Goal: Task Accomplishment & Management: Manage account settings

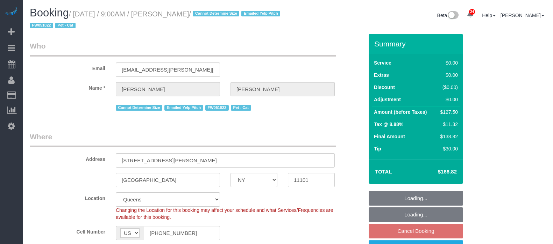
select select "NY"
select select "1"
select select "number:89"
select select "number:90"
select select "number:14"
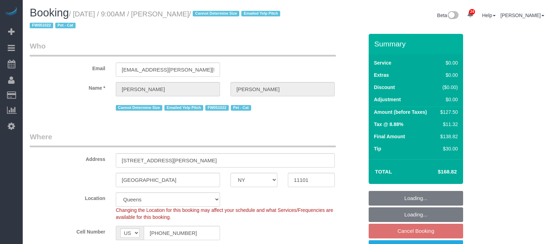
select select "number:6"
select select "spot57"
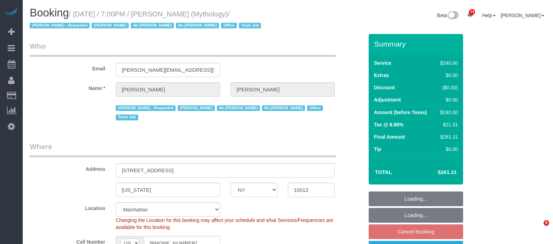
select select "NY"
select select "2"
select select "120"
select select "spot12"
select select "number:89"
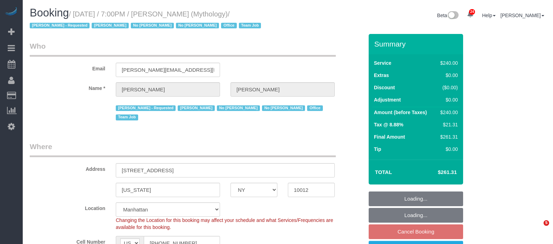
select select "number:90"
select select "number:15"
select select "number:7"
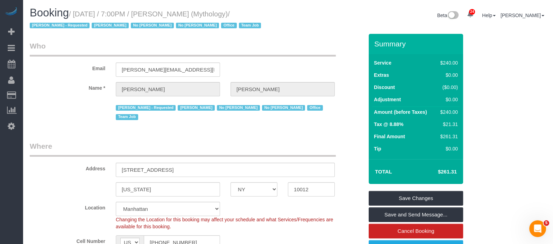
drag, startPoint x: 74, startPoint y: 13, endPoint x: 221, endPoint y: 14, distance: 146.2
click at [221, 14] on small "/ September 24, 2025 / 7:00PM / Elaine Pugsley (Mythology) / Ebony Howard - Req…" at bounding box center [146, 20] width 233 height 20
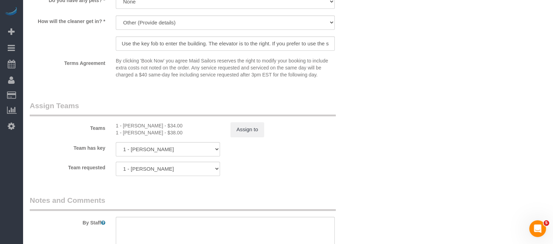
scroll to position [787, 0]
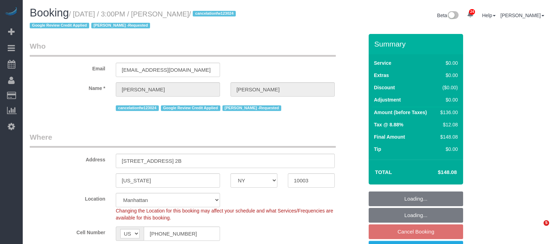
select select "NY"
select select "1"
select select "spot8"
select select "number:89"
select select "number:90"
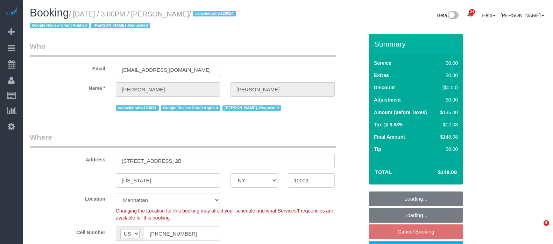
select select "number:15"
select select "number:7"
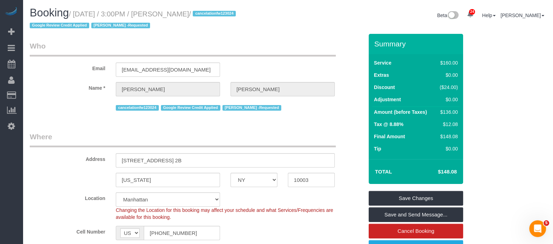
drag, startPoint x: 75, startPoint y: 13, endPoint x: 213, endPoint y: 10, distance: 138.5
click at [213, 10] on small "/ September 24, 2025 / 3:00PM / Katie Dillard / cancelationfw123024 Google Revi…" at bounding box center [134, 20] width 208 height 20
copy small "September 24, 2025 / 3:00PM / Katie Dillard"
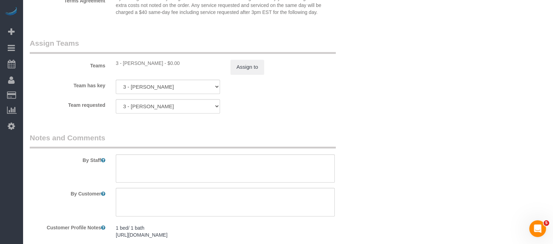
scroll to position [918, 0]
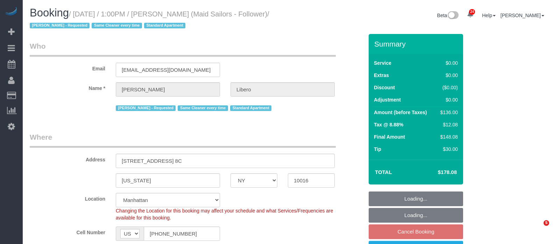
select select "NY"
select select "1"
select select "spot6"
select select "number:57"
select select "number:90"
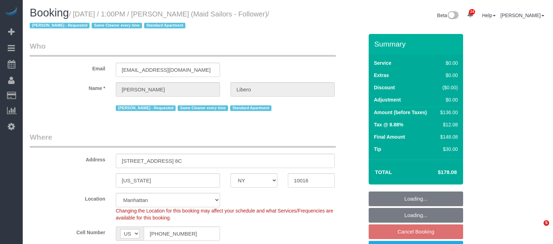
select select "number:15"
select select "number:6"
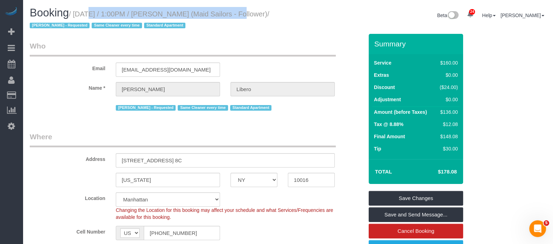
drag, startPoint x: 75, startPoint y: 13, endPoint x: 229, endPoint y: 12, distance: 153.9
click at [229, 12] on small "/ September 24, 2025 / 1:00PM / Madeleine Libero (Maid Sailors - Follower) / Ma…" at bounding box center [150, 20] width 240 height 20
copy small "September 24, 2025 / 1:00PM / Madeleine Libero"
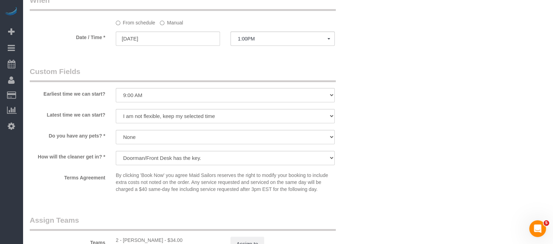
scroll to position [743, 0]
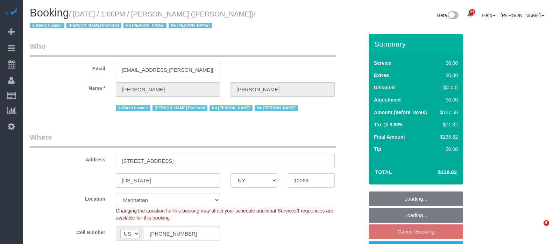
select select "NY"
select select "number:89"
select select "number:90"
select select "number:15"
select select "number:6"
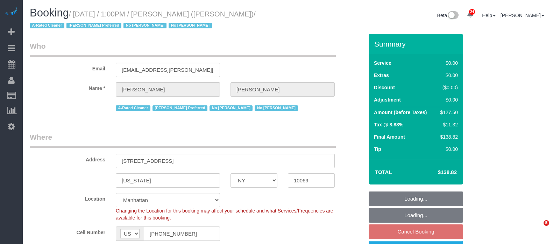
select select "spot66"
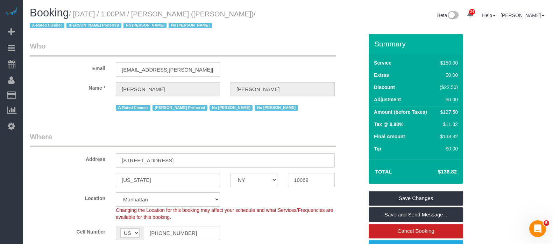
drag, startPoint x: 75, startPoint y: 12, endPoint x: 227, endPoint y: 13, distance: 152.1
click at [227, 13] on small "/ [DATE] / 1:00PM / [PERSON_NAME] ([PERSON_NAME]) / A-Rated Cleaner [PERSON_NAM…" at bounding box center [143, 20] width 226 height 20
copy small "[DATE] / 1:00PM / [PERSON_NAME]"
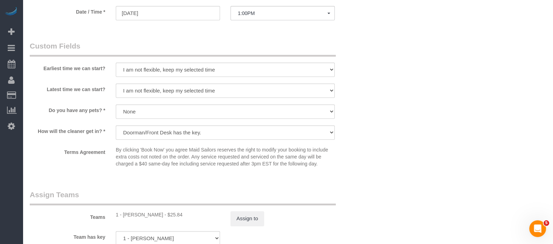
scroll to position [787, 0]
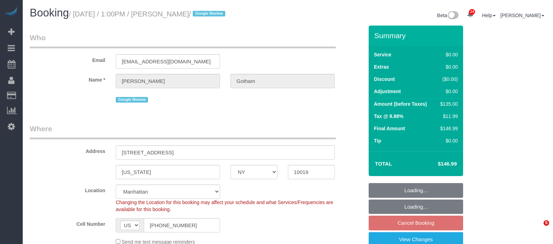
select select "NY"
select select "spot6"
select select "number:89"
select select "number:90"
select select "number:15"
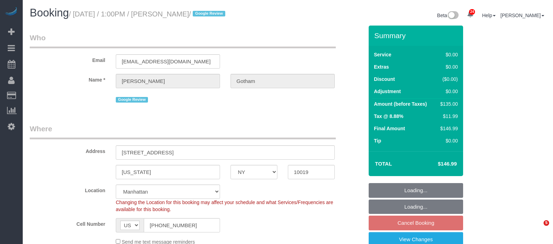
select select "number:6"
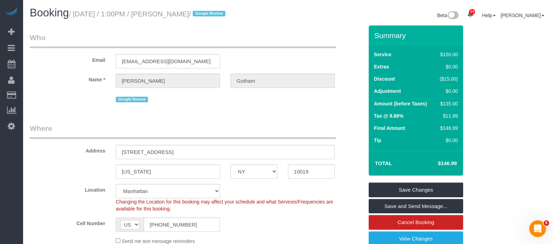
drag, startPoint x: 77, startPoint y: 13, endPoint x: 233, endPoint y: 12, distance: 156.0
click at [227, 12] on small "/ September 24, 2025 / 1:00PM / Benjamin Gotham / Google Review" at bounding box center [148, 14] width 158 height 8
copy small "September 24, 2025 / 1:00PM / Benjamin Gotham"
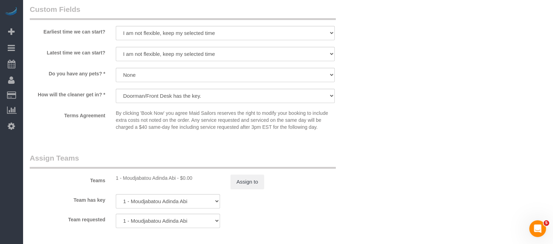
scroll to position [787, 0]
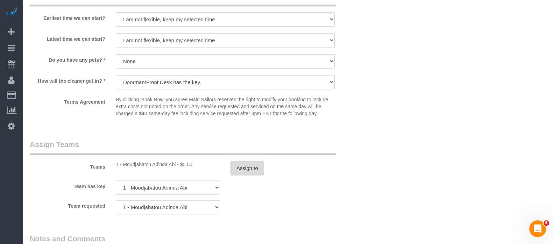
click at [262, 172] on button "Assign to" at bounding box center [247, 168] width 34 height 15
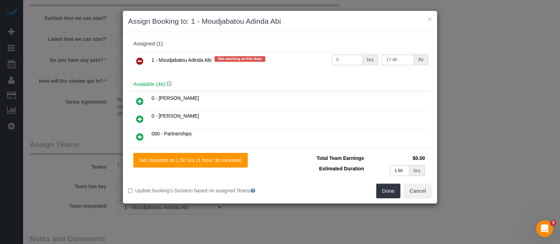
drag, startPoint x: 137, startPoint y: 58, endPoint x: 157, endPoint y: 64, distance: 21.3
click at [137, 58] on icon at bounding box center [139, 61] width 7 height 8
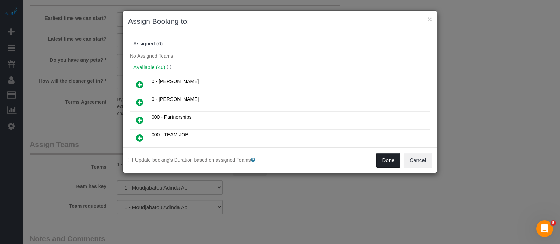
click at [384, 156] on button "Done" at bounding box center [388, 160] width 24 height 15
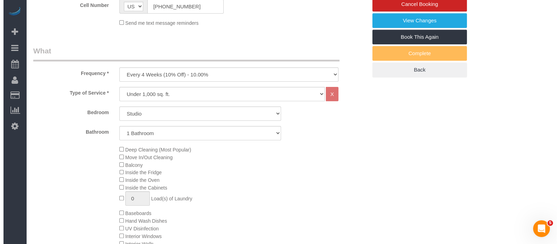
scroll to position [0, 0]
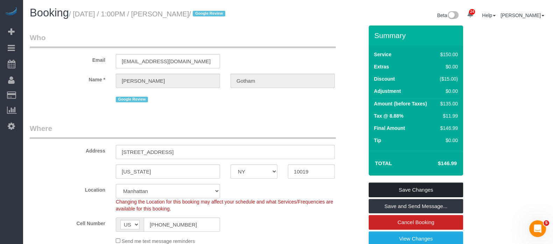
click at [433, 187] on link "Save Changes" at bounding box center [416, 190] width 94 height 15
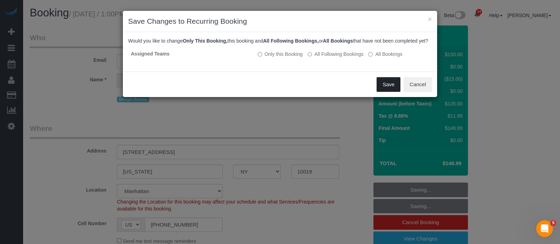
click at [386, 92] on button "Save" at bounding box center [388, 84] width 24 height 15
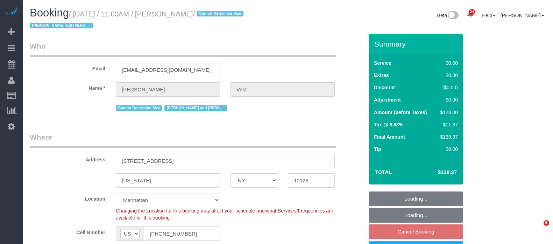
select select "NY"
select select "1"
select select "spot4"
select select "number:57"
select select "number:74"
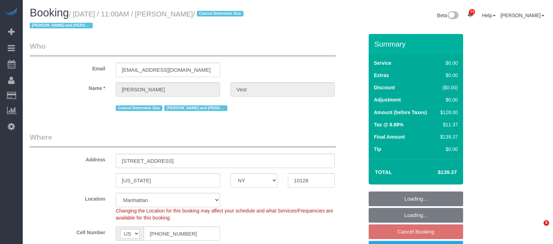
select select "number:15"
select select "number:6"
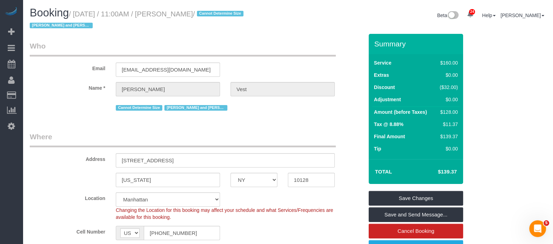
drag, startPoint x: 77, startPoint y: 14, endPoint x: 221, endPoint y: 12, distance: 144.8
click at [221, 12] on small "/ September 24, 2025 / 11:00AM / Jennifer Vest / Cannot Determine Size Isabella…" at bounding box center [138, 20] width 216 height 20
copy small "September 24, 2025 / 11:00AM / Jennifer Vest"
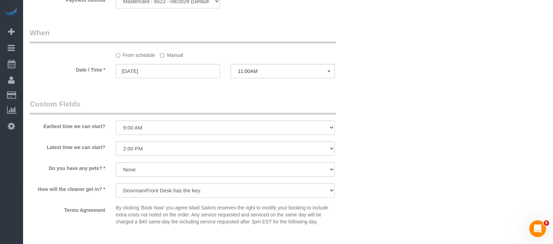
scroll to position [787, 0]
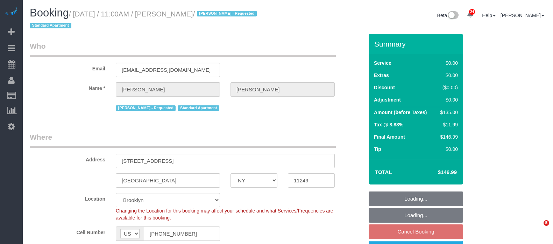
select select "NY"
select select "spot4"
select select "number:58"
select select "number:72"
select select "number:15"
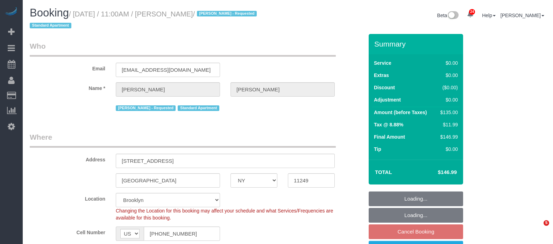
select select "number:5"
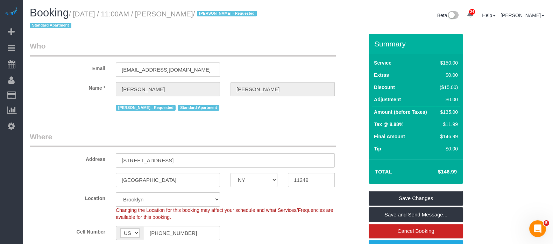
drag, startPoint x: 74, startPoint y: 13, endPoint x: 238, endPoint y: 10, distance: 164.0
click at [238, 10] on small "/ [DATE] / 11:00AM / [PERSON_NAME] / [PERSON_NAME] - Requested Standard Apartme…" at bounding box center [144, 20] width 229 height 20
copy small "[DATE] / 11:00AM / [PERSON_NAME]"
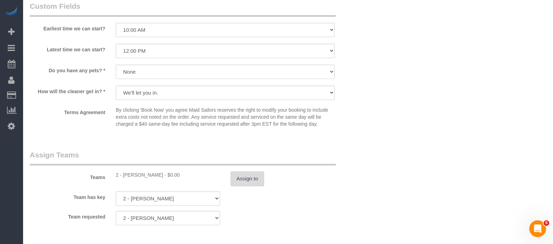
scroll to position [874, 0]
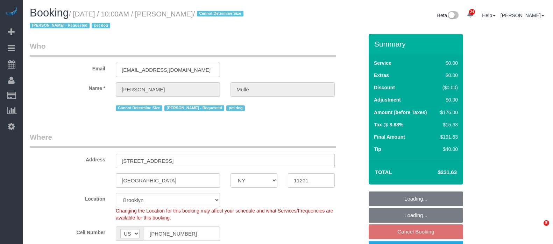
select select "NY"
select select "2"
select select "spot3"
select select "number:58"
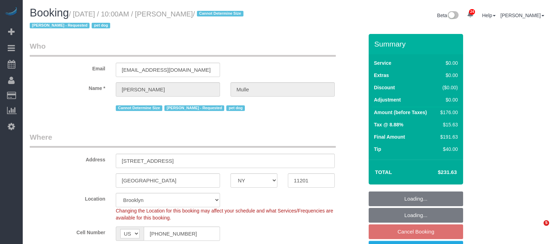
select select "number:76"
select select "number:13"
select select "number:6"
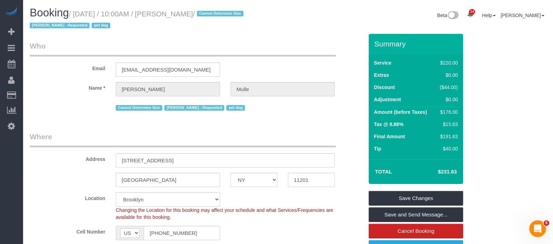
drag, startPoint x: 76, startPoint y: 13, endPoint x: 219, endPoint y: 13, distance: 143.0
click at [219, 13] on small "/ September 24, 2025 / 10:00AM / David Mulle / Cannot Determine Size Eveling Me…" at bounding box center [138, 20] width 216 height 20
copy small "September 24, 2025 / 10:00AM / David Mulle"
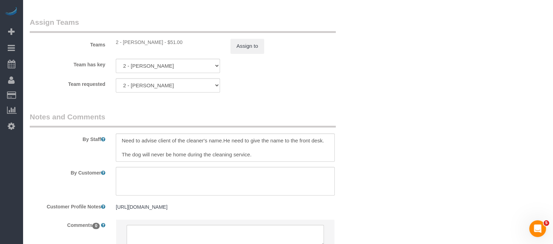
scroll to position [918, 0]
click at [248, 53] on button "Assign to" at bounding box center [247, 45] width 34 height 15
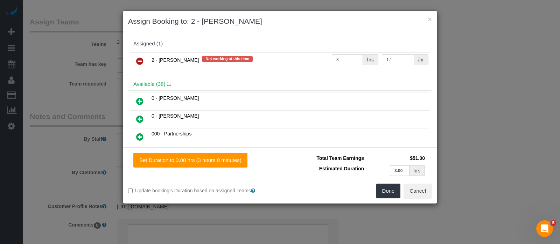
click at [138, 55] on link at bounding box center [139, 62] width 16 height 14
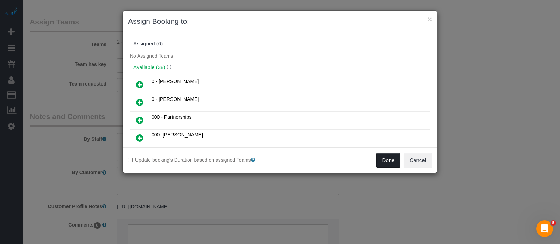
click at [385, 155] on button "Done" at bounding box center [388, 160] width 24 height 15
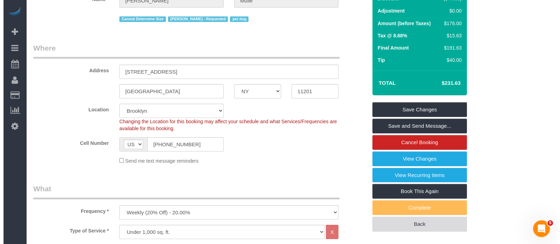
scroll to position [0, 0]
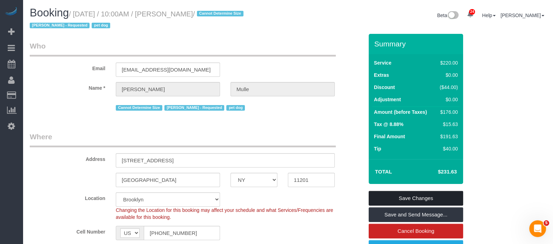
click at [398, 195] on link "Save Changes" at bounding box center [416, 198] width 94 height 15
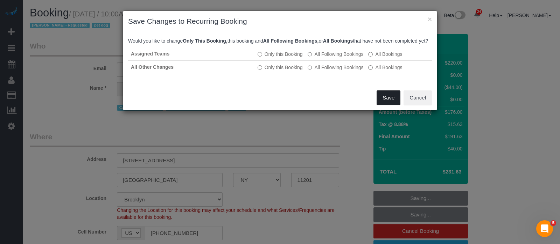
click at [386, 101] on button "Save" at bounding box center [388, 98] width 24 height 15
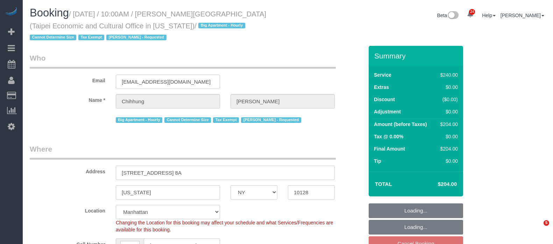
select select "NY"
select select "180"
select select "spot3"
select select "number:58"
select select "number:71"
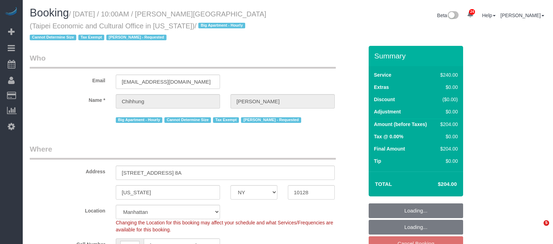
select select "number:15"
select select "number:6"
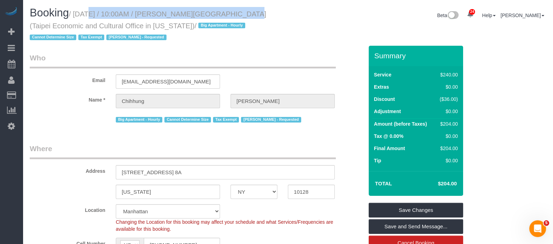
drag, startPoint x: 75, startPoint y: 14, endPoint x: 230, endPoint y: 15, distance: 154.9
click at [230, 15] on small "/ September 24, 2025 / 10:00AM / Chihhung Wang (Taipei Economic and Cultural Of…" at bounding box center [148, 25] width 236 height 31
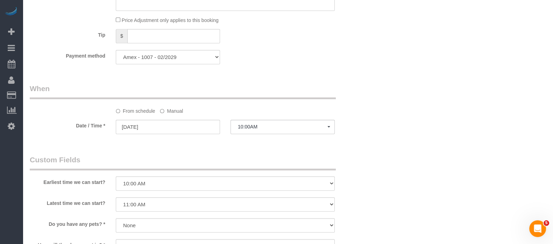
scroll to position [655, 0]
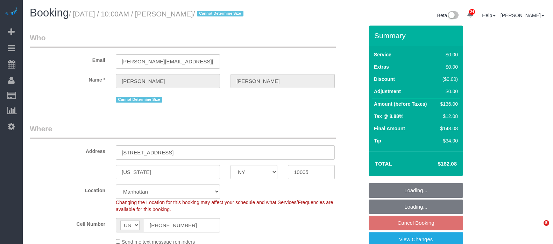
select select "NY"
select select "1"
select select "spot3"
select select "number:58"
select select "number:76"
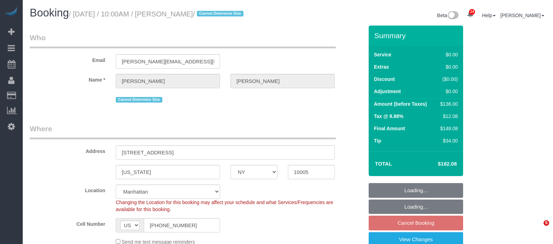
select select "number:15"
select select "number:6"
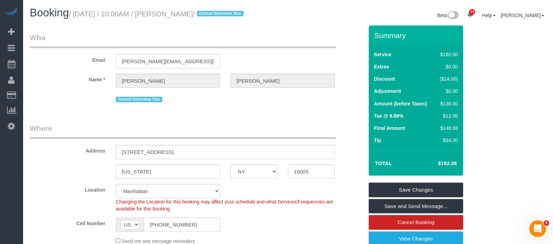
drag, startPoint x: 76, startPoint y: 15, endPoint x: 216, endPoint y: 13, distance: 139.5
click at [216, 13] on small "/ September 24, 2025 / 10:00AM / Emily Annis / Cannot Determine Size" at bounding box center [157, 14] width 177 height 8
copy small "September 24, 2025 / 10:00AM / Emily Annis"
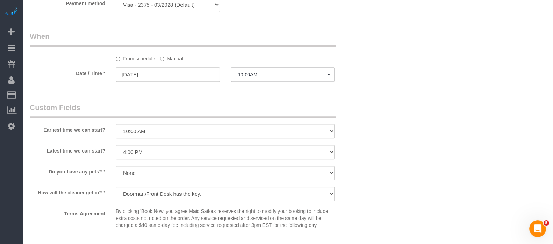
scroll to position [787, 0]
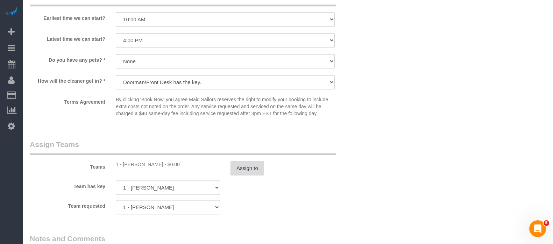
click at [253, 171] on button "Assign to" at bounding box center [247, 168] width 34 height 15
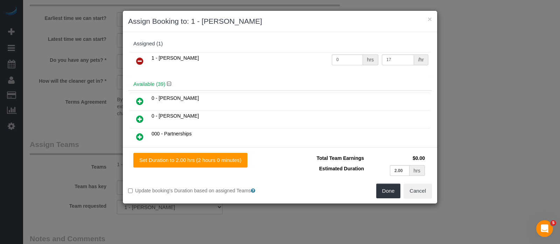
click at [142, 58] on icon at bounding box center [139, 61] width 7 height 8
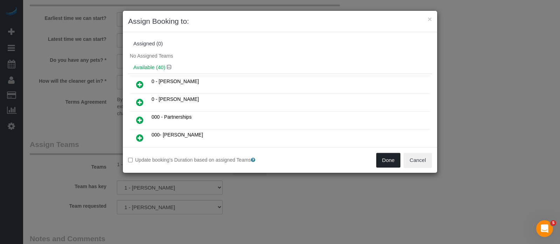
click at [390, 164] on button "Done" at bounding box center [388, 160] width 24 height 15
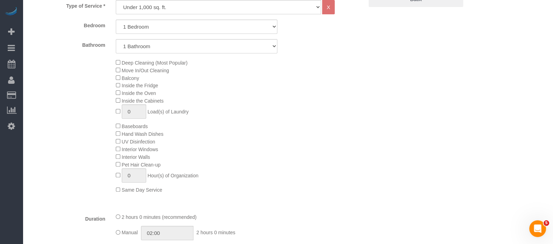
scroll to position [43, 0]
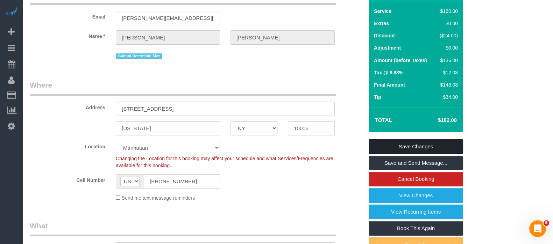
drag, startPoint x: 433, startPoint y: 144, endPoint x: 421, endPoint y: 143, distance: 11.6
click at [433, 143] on link "Save Changes" at bounding box center [416, 147] width 94 height 15
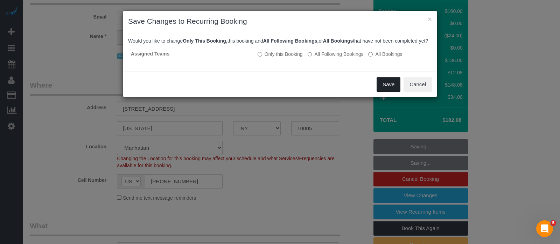
click at [392, 90] on button "Save" at bounding box center [388, 84] width 24 height 15
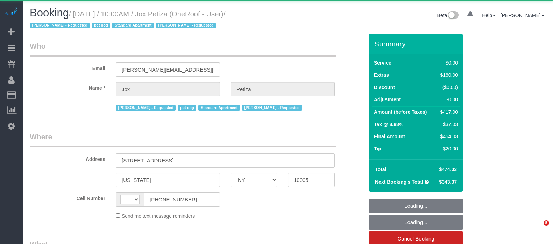
select select "NY"
select select "string:[GEOGRAPHIC_DATA]"
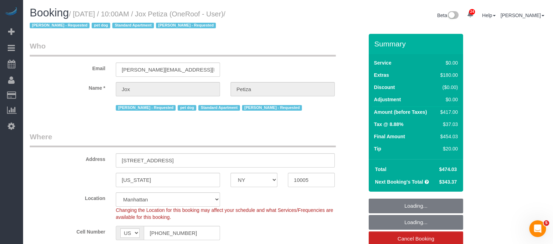
select select "object:854"
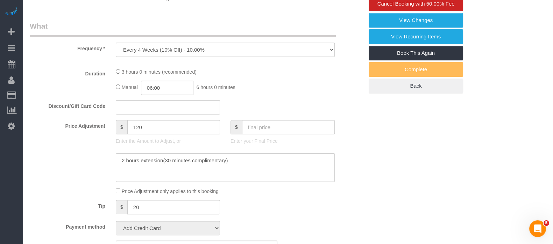
select select "number:89"
select select "number:90"
select select "number:13"
select select "number:5"
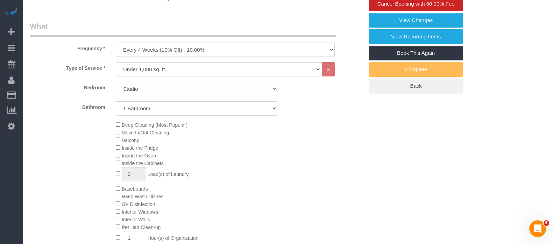
select select "string:stripe-pm_1PwTrs4VGloSiKo7pLA6fO7l"
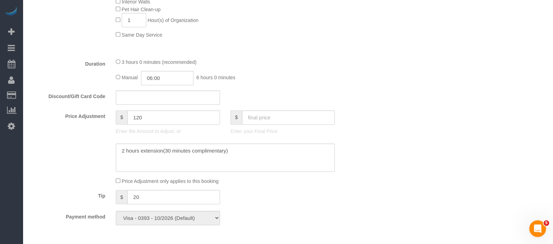
select select "object:1605"
select select "spot1"
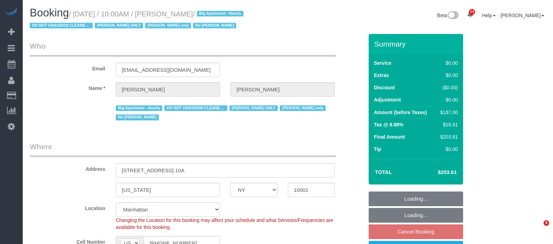
select select "NY"
select select "2"
select select "string:stripe-pm_1RRmor4VGloSiKo75q03orw4"
select select "spot3"
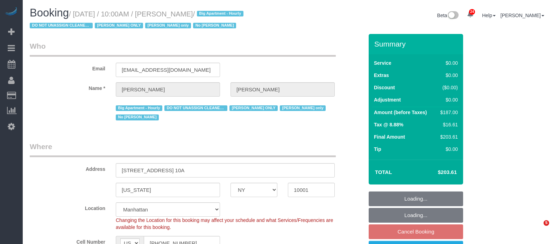
select select "number:89"
select select "number:73"
select select "number:15"
select select "number:5"
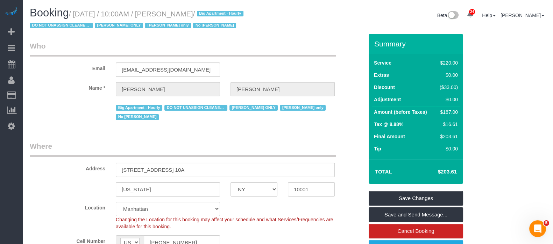
drag, startPoint x: 75, startPoint y: 14, endPoint x: 236, endPoint y: 11, distance: 160.9
click at [236, 11] on small "/ [DATE] / 10:00AM / [PERSON_NAME] / Big Apartment - Hourly DO NOT UNASSIGN CLE…" at bounding box center [138, 20] width 216 height 20
copy small "[DATE] / 10:00AM / [PERSON_NAME]"
click at [229, 123] on fieldset "Who Email [EMAIL_ADDRESS][DOMAIN_NAME] Name * [PERSON_NAME] Big Apartment - Hou…" at bounding box center [197, 84] width 334 height 86
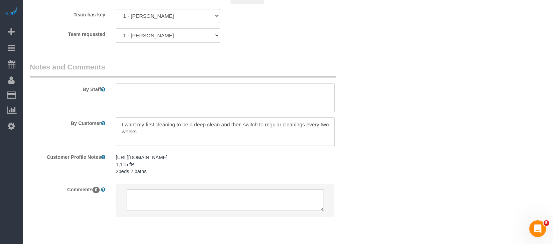
scroll to position [1004, 0]
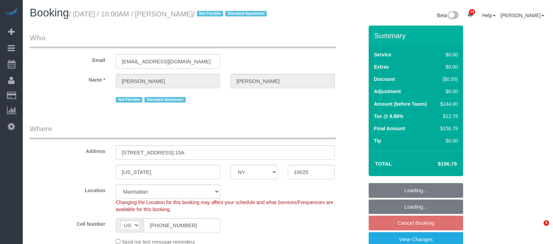
select select "NY"
select select "1"
select select "spot3"
select select "number:89"
select select "number:70"
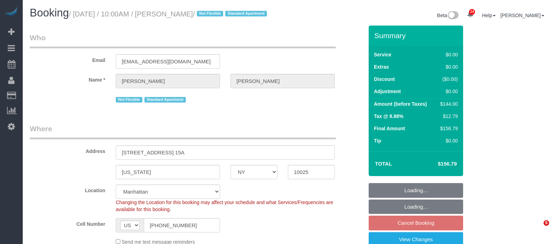
select select "number:15"
select select "number:6"
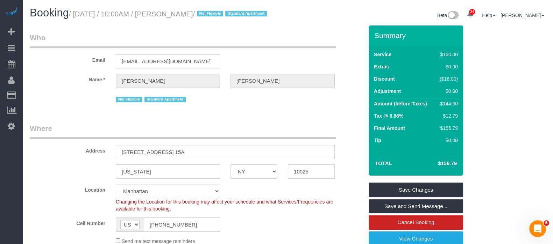
drag, startPoint x: 75, startPoint y: 10, endPoint x: 225, endPoint y: 16, distance: 150.1
click at [225, 16] on small "/ [DATE] / 10:00AM / [PERSON_NAME] / Not Flexible Standard Apartment" at bounding box center [169, 14] width 200 height 8
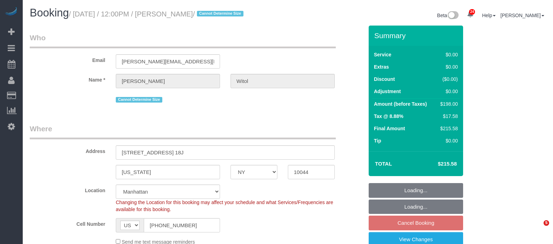
select select "NY"
select select "2"
select select "spot5"
select select "number:58"
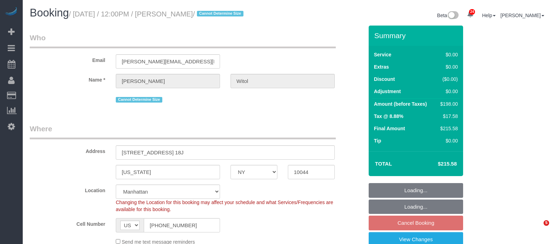
select select "number:75"
select select "number:15"
select select "number:6"
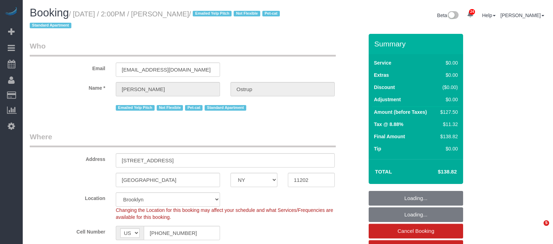
select select "NY"
select select "1"
select select "string:stripe-pm_1JnT9g4VGloSiKo7baXlI1T6"
select select "spot1"
select select "number:89"
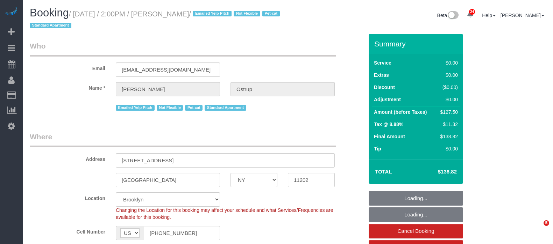
select select "number:90"
select select "number:14"
select select "number:5"
select select "number:21"
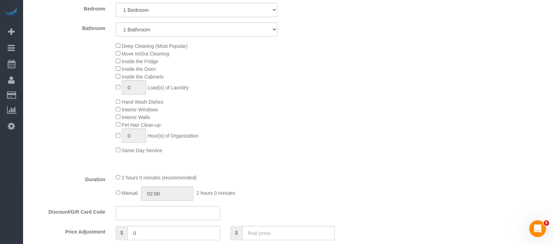
scroll to position [349, 0]
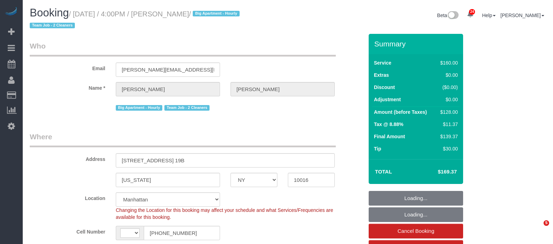
select select "NY"
select select "number:89"
select select "number:90"
select select "number:15"
select select "number:5"
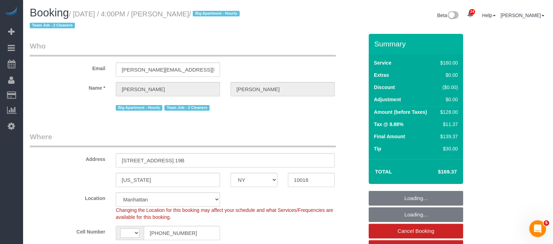
select select "string:US"
select select "string:stripe-pm_1QmmDe4VGloSiKo7qN6Zl7hg"
select select "object:973"
select select "spot1"
select select "object:1515"
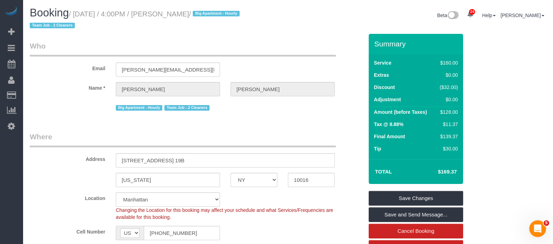
drag, startPoint x: 176, startPoint y: 13, endPoint x: 213, endPoint y: 14, distance: 37.1
click at [213, 14] on small "/ September 21, 2025 / 4:00PM / Leigh Fisch / Big Apartment - Hourly Team Job -…" at bounding box center [136, 20] width 212 height 20
copy small "Leigh Fisch"
drag, startPoint x: 77, startPoint y: 14, endPoint x: 199, endPoint y: 14, distance: 122.1
click at [210, 11] on small "/ September 21, 2025 / 4:00PM / Leigh Fisch / Big Apartment - Hourly Team Job -…" at bounding box center [136, 20] width 212 height 20
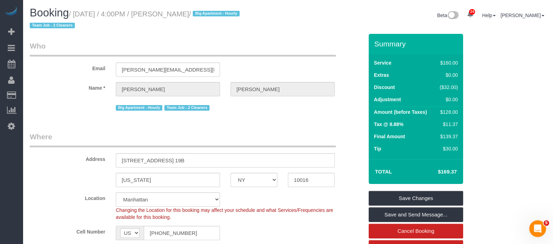
copy small "September 21, 2025 / 4:00PM / Leigh Fisch"
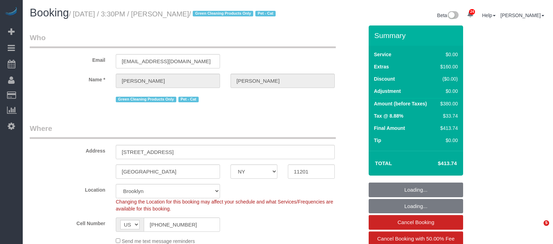
select select "NY"
select select "2"
select select "string:stripe-pm_1Qoy9n4VGloSiKo7IKoi7Czd"
select select "number:60"
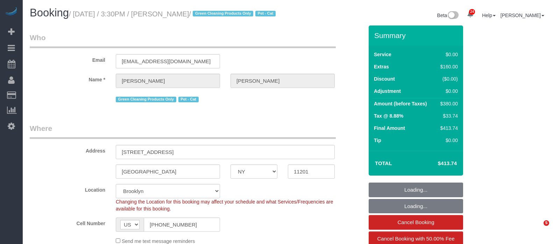
select select "number:77"
select select "number:14"
select select "number:5"
